Goal: Task Accomplishment & Management: Complete application form

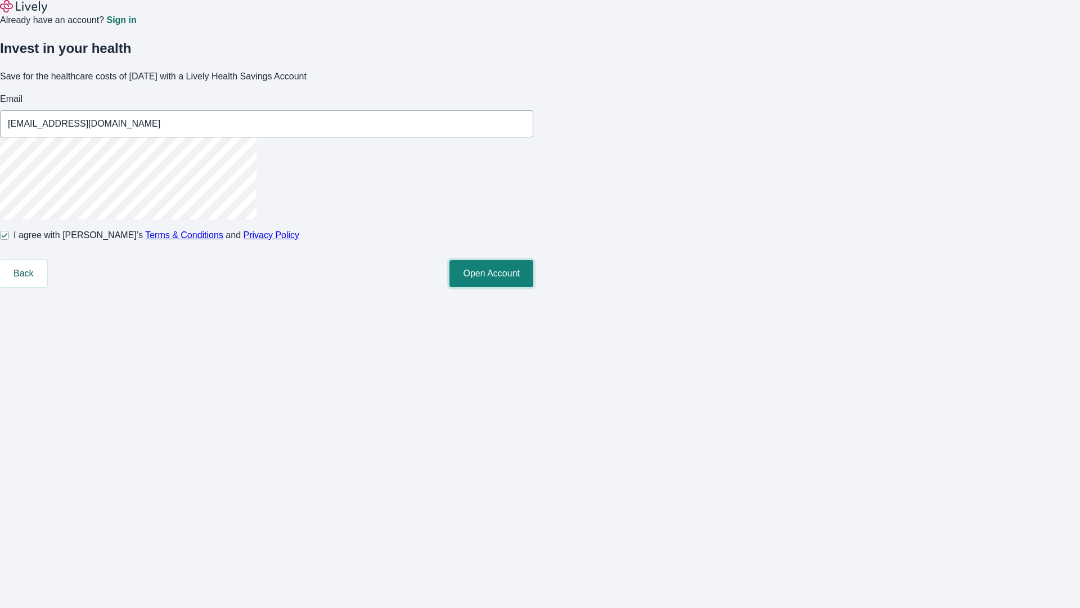
click at [533, 287] on button "Open Account" at bounding box center [492, 273] width 84 height 27
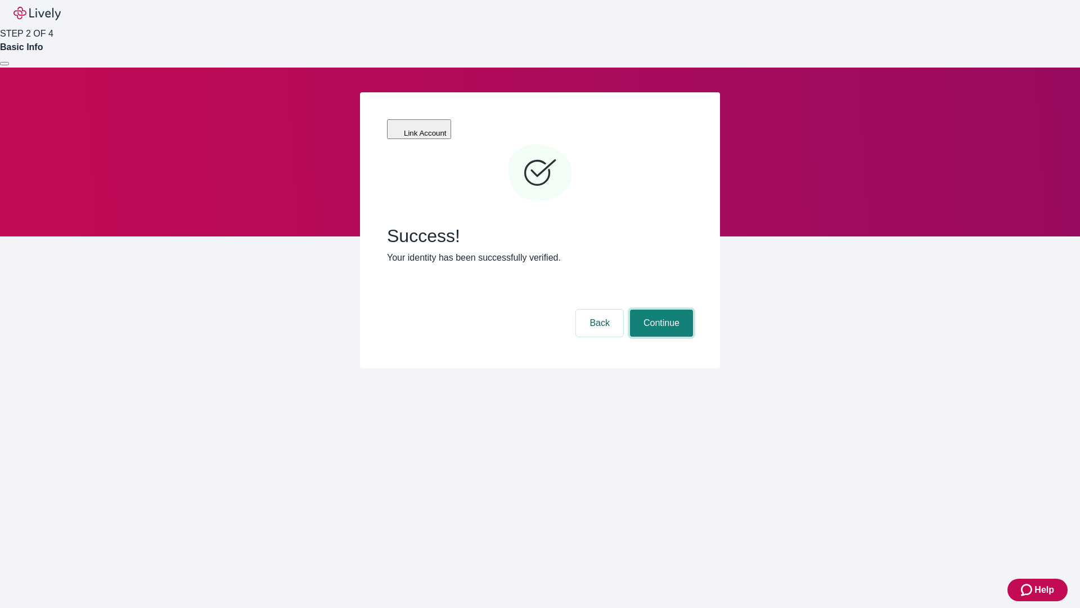
click at [660, 309] on button "Continue" at bounding box center [661, 322] width 63 height 27
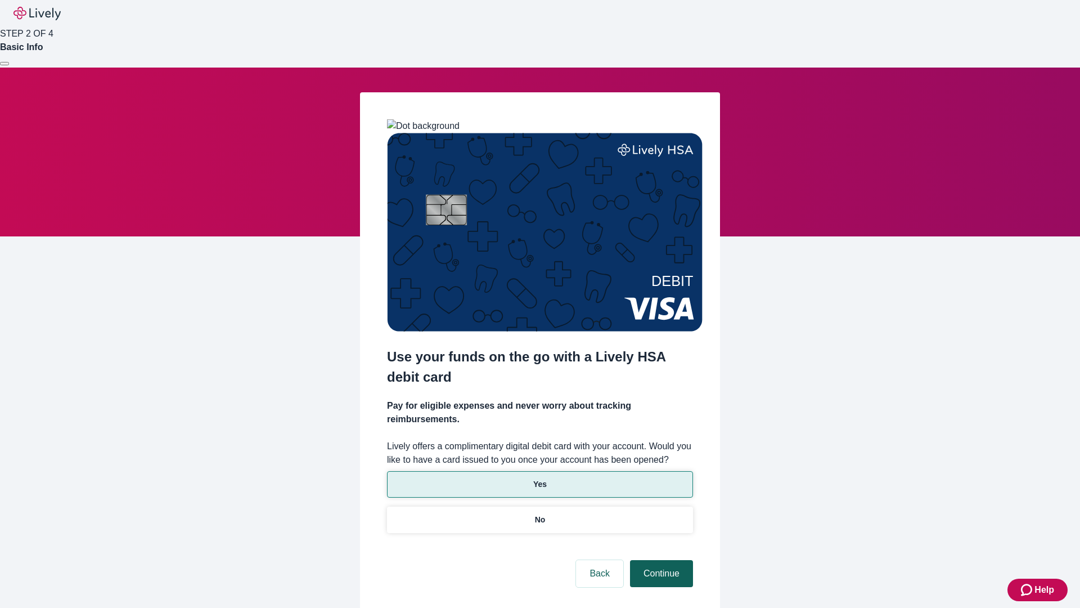
click at [540, 478] on p "Yes" at bounding box center [540, 484] width 14 height 12
click at [660, 560] on button "Continue" at bounding box center [661, 573] width 63 height 27
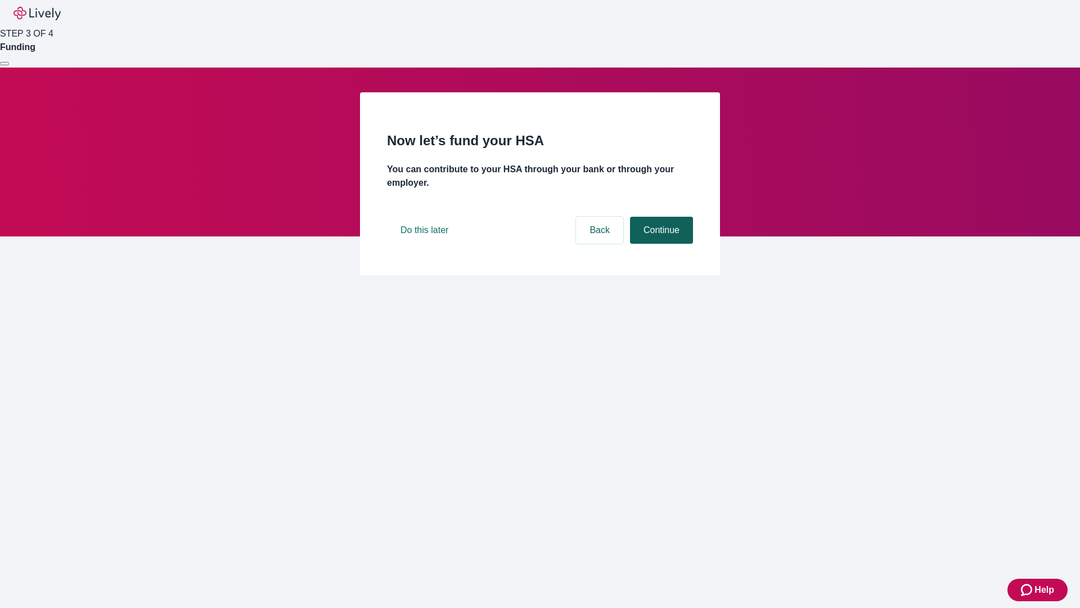
click at [660, 244] on button "Continue" at bounding box center [661, 230] width 63 height 27
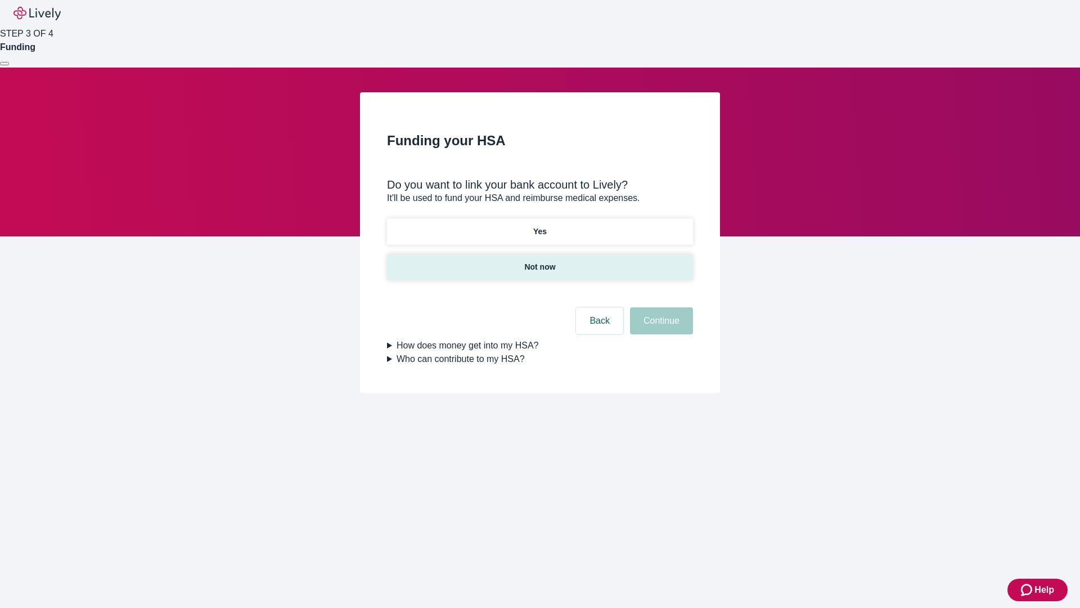
click at [540, 261] on p "Not now" at bounding box center [539, 267] width 31 height 12
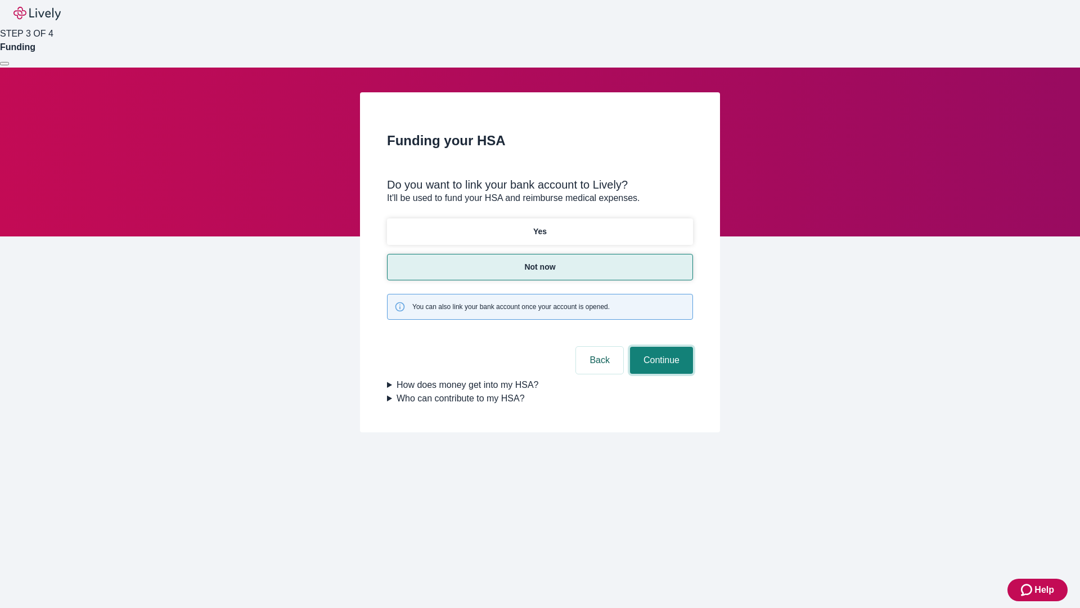
click at [660, 347] on button "Continue" at bounding box center [661, 360] width 63 height 27
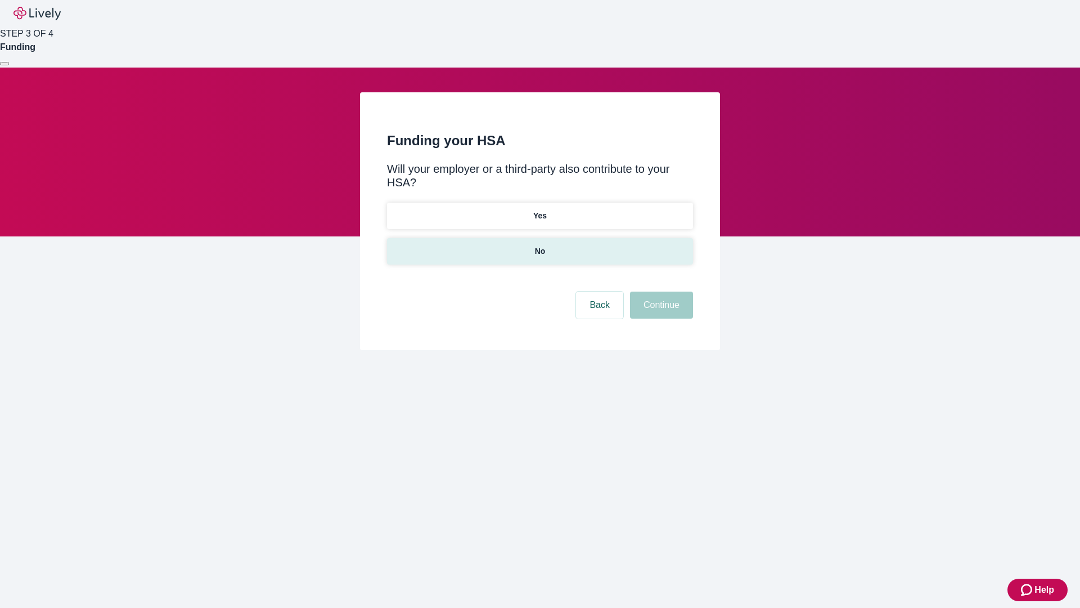
click at [540, 245] on p "No" at bounding box center [540, 251] width 11 height 12
click at [660, 291] on button "Continue" at bounding box center [661, 304] width 63 height 27
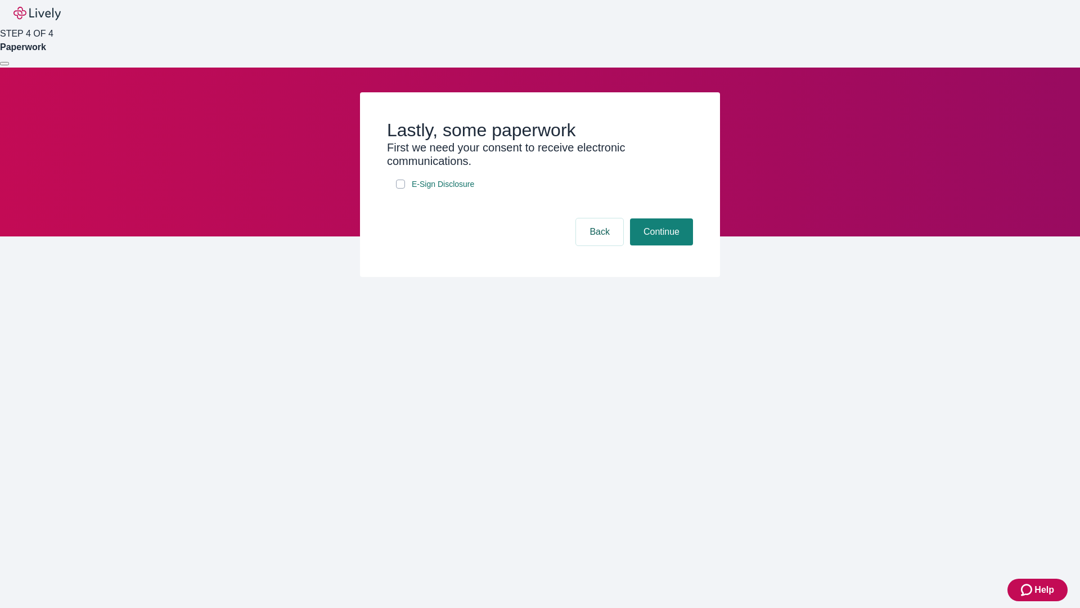
click at [401, 188] on input "E-Sign Disclosure" at bounding box center [400, 183] width 9 height 9
checkbox input "true"
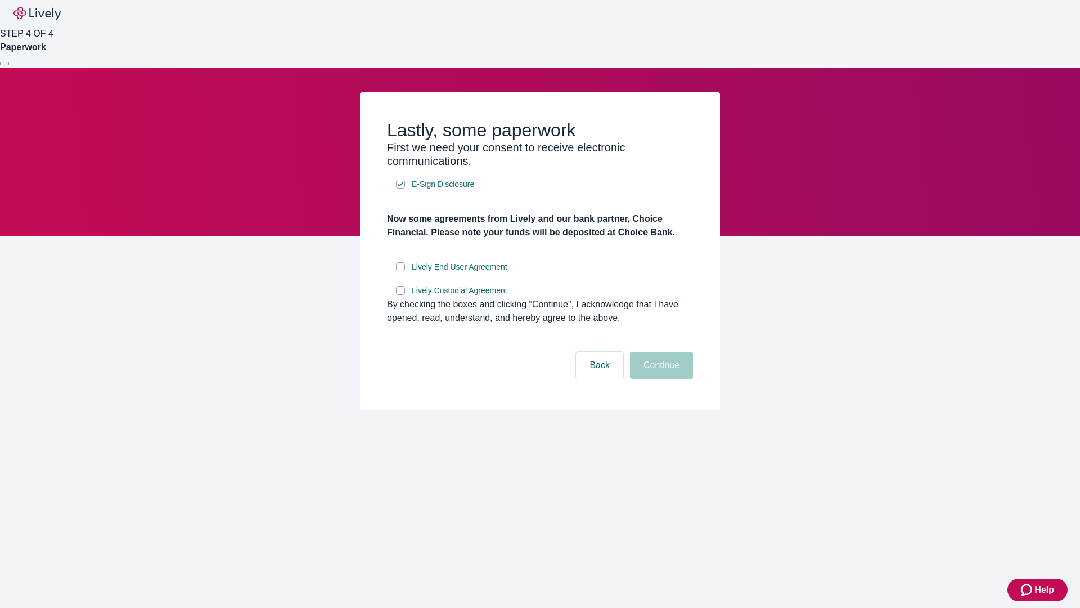
click at [401, 271] on input "Lively End User Agreement" at bounding box center [400, 266] width 9 height 9
checkbox input "true"
click at [401, 295] on input "Lively Custodial Agreement" at bounding box center [400, 290] width 9 height 9
checkbox input "true"
click at [660, 379] on button "Continue" at bounding box center [661, 365] width 63 height 27
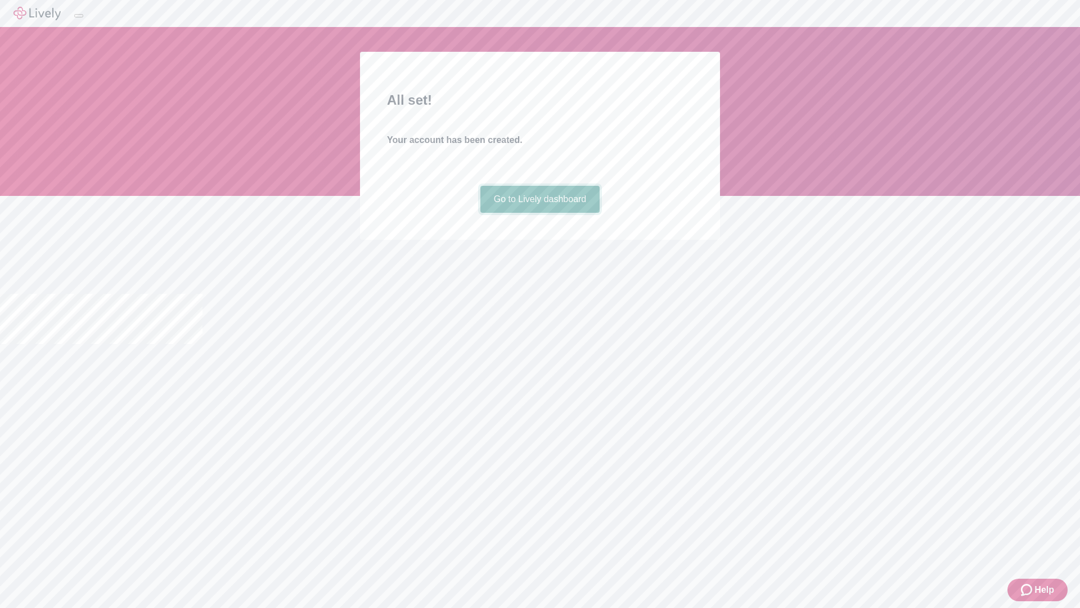
click at [540, 213] on link "Go to Lively dashboard" at bounding box center [540, 199] width 120 height 27
